Goal: Information Seeking & Learning: Find specific page/section

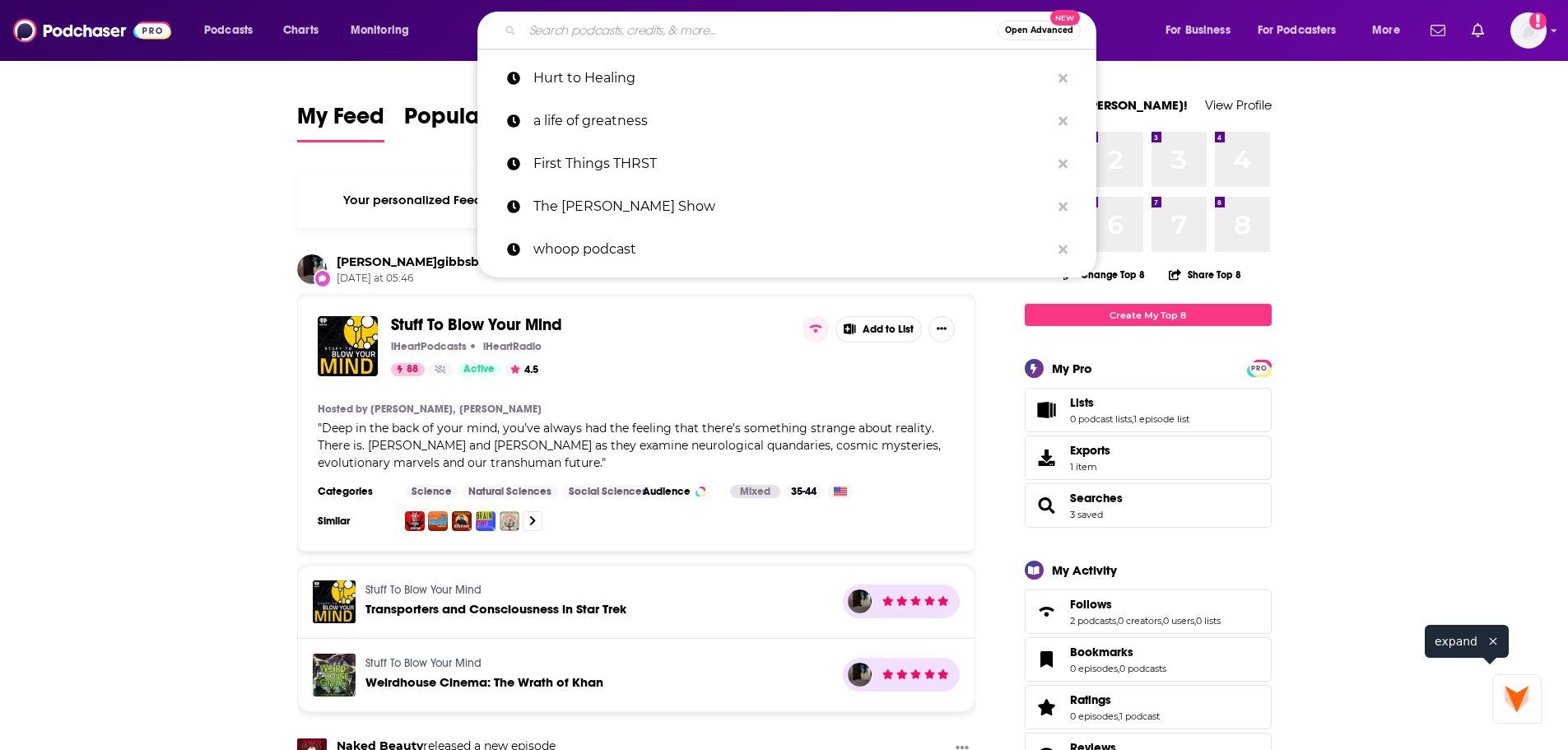
click at [630, 22] on input "Search podcasts, credits, & more..." at bounding box center [760, 30] width 475 height 27
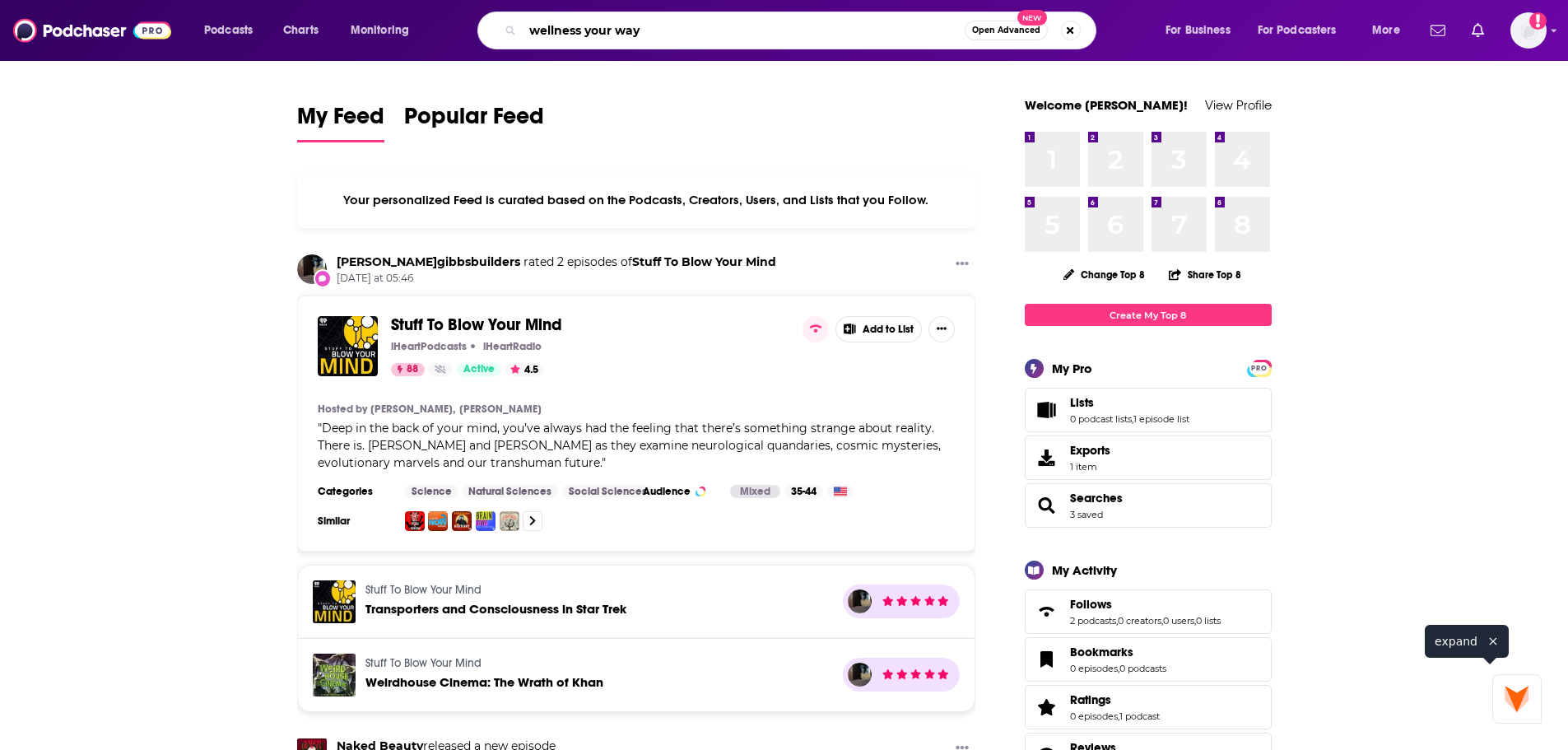
type input "wellness your way"
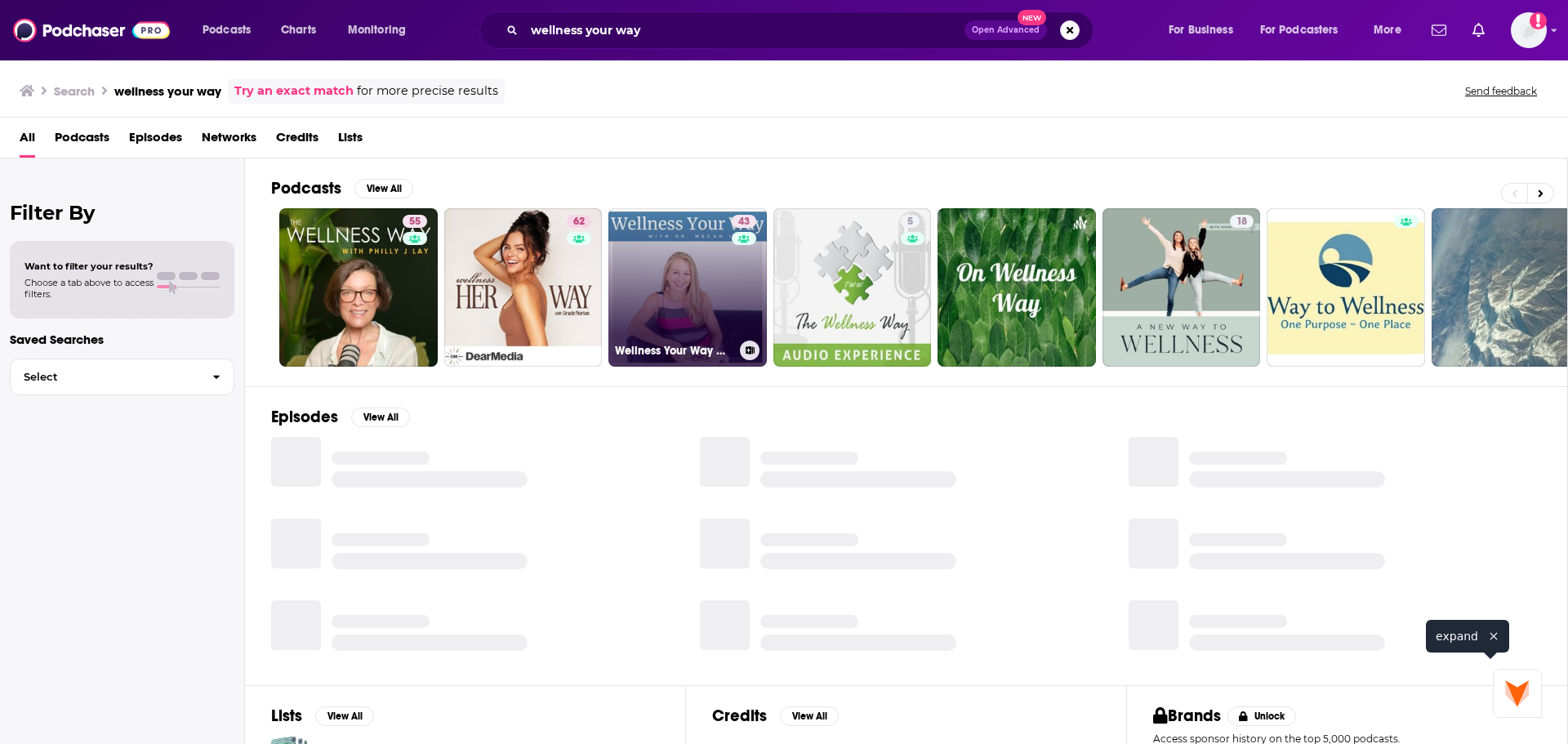
click at [673, 261] on link "43 Wellness Your Way with [PERSON_NAME]" at bounding box center [687, 287] width 158 height 158
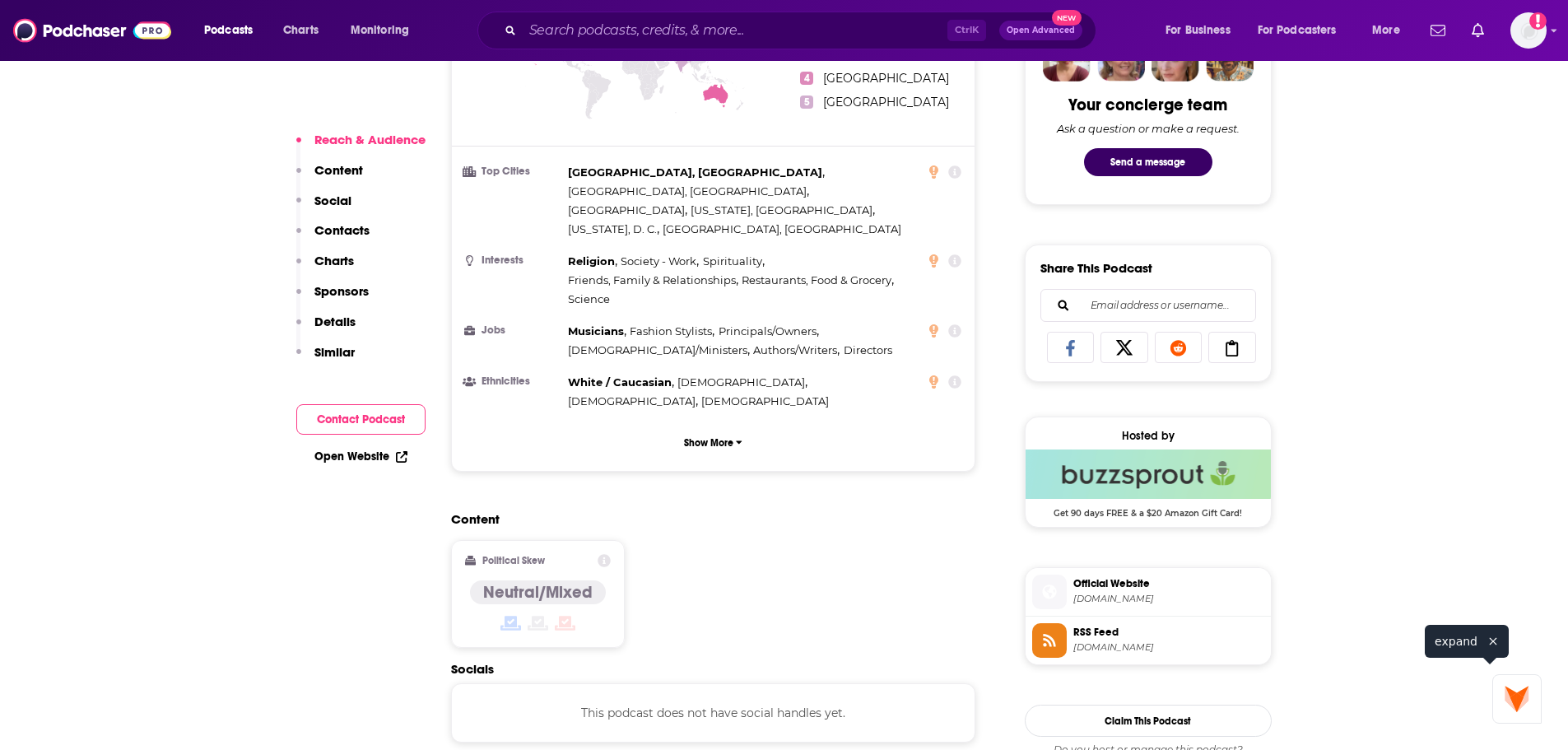
scroll to position [987, 0]
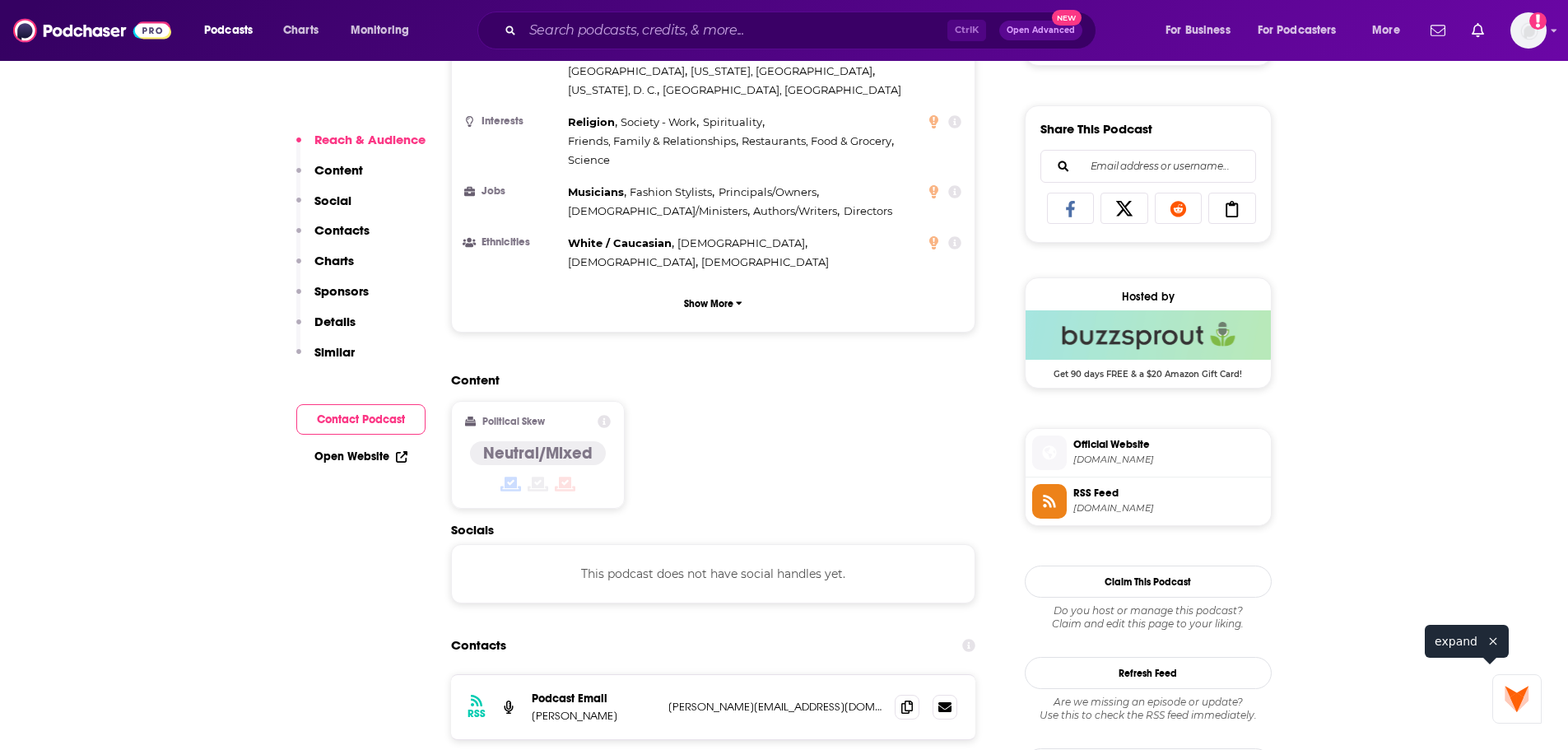
click at [1086, 452] on span "Official Website" at bounding box center [1168, 444] width 190 height 15
